Goal: Transaction & Acquisition: Subscribe to service/newsletter

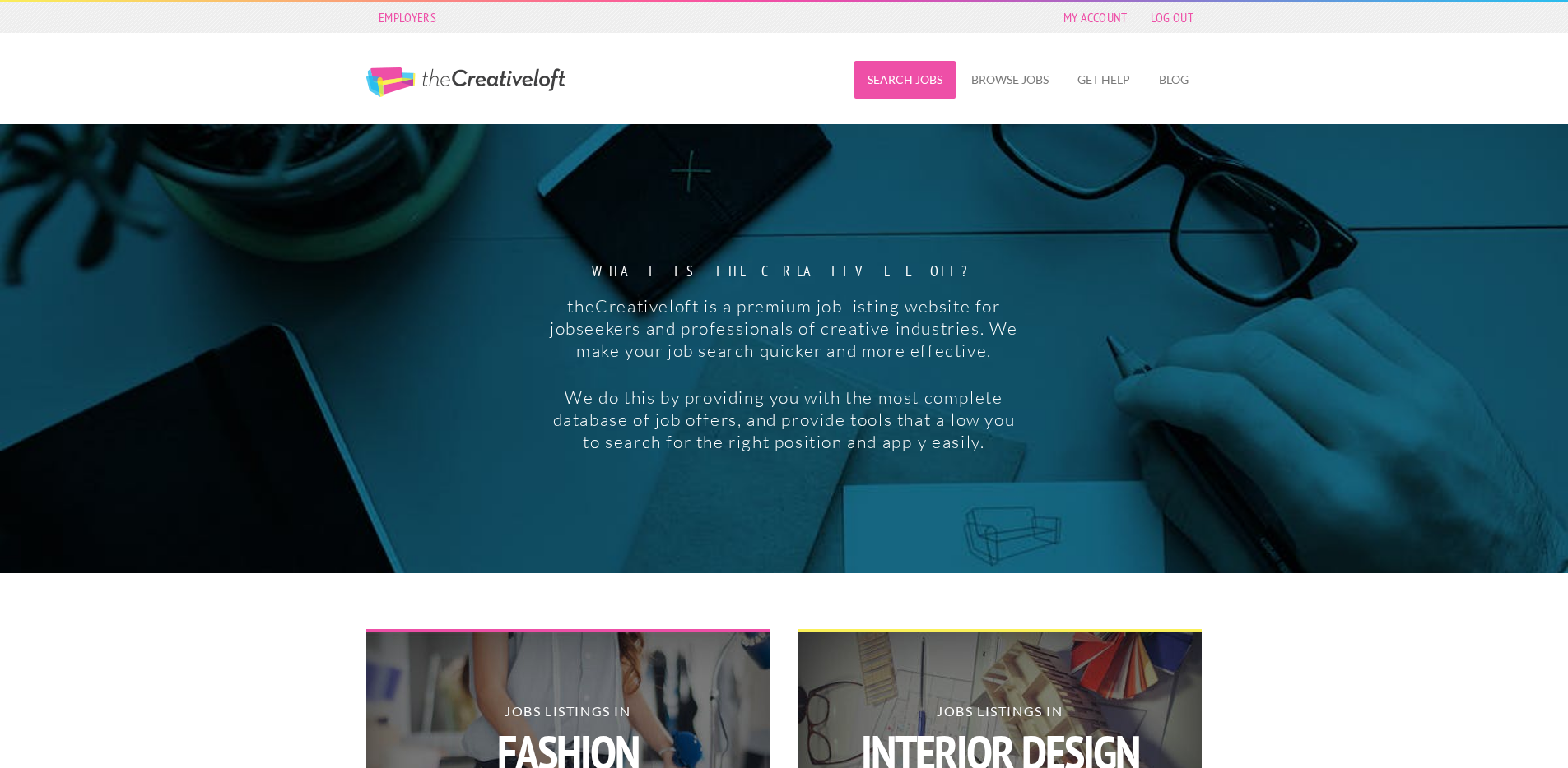
click at [910, 81] on link "Search Jobs" at bounding box center [905, 79] width 102 height 38
click at [1000, 81] on link "Browse Jobs" at bounding box center [1010, 79] width 103 height 38
